Goal: Task Accomplishment & Management: Manage account settings

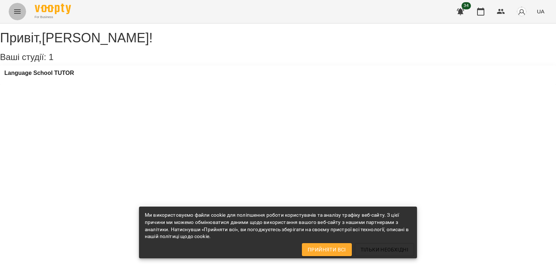
click at [19, 11] on icon "Menu" at bounding box center [17, 11] width 9 height 9
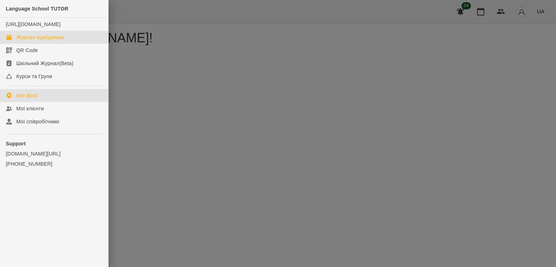
click at [39, 40] on div "Журнал відвідувань" at bounding box center [40, 37] width 48 height 7
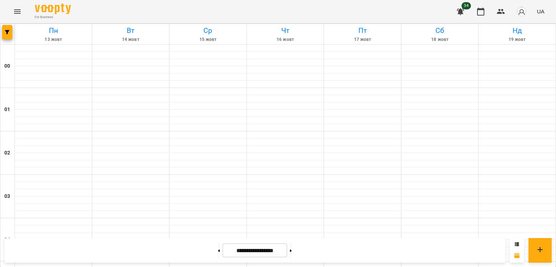
scroll to position [724, 0]
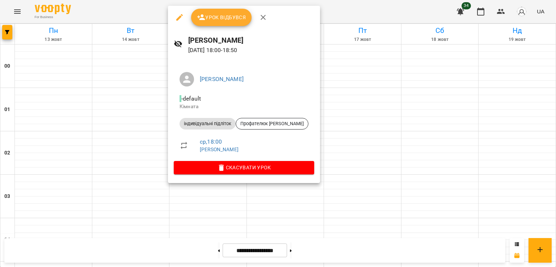
click at [216, 20] on span "Урок відбувся" at bounding box center [221, 17] width 49 height 9
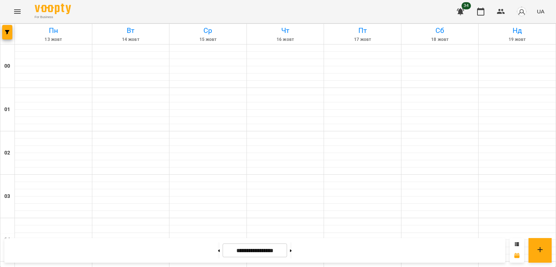
scroll to position [797, 0]
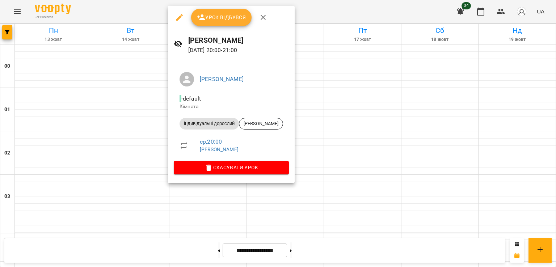
click at [222, 22] on button "Урок відбувся" at bounding box center [221, 17] width 61 height 17
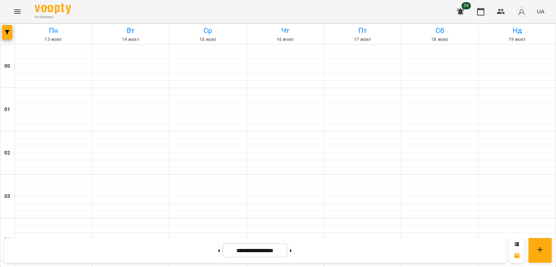
scroll to position [556, 0]
click at [218, 250] on icon at bounding box center [219, 251] width 2 height 3
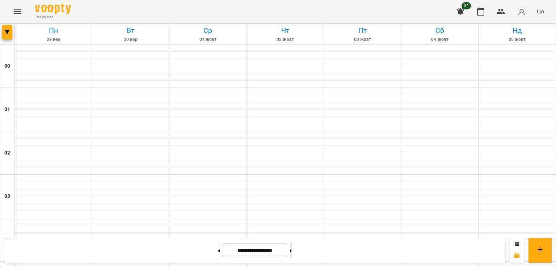
click at [292, 250] on icon at bounding box center [291, 251] width 2 height 3
type input "**********"
